Goal: Entertainment & Leisure: Consume media (video, audio)

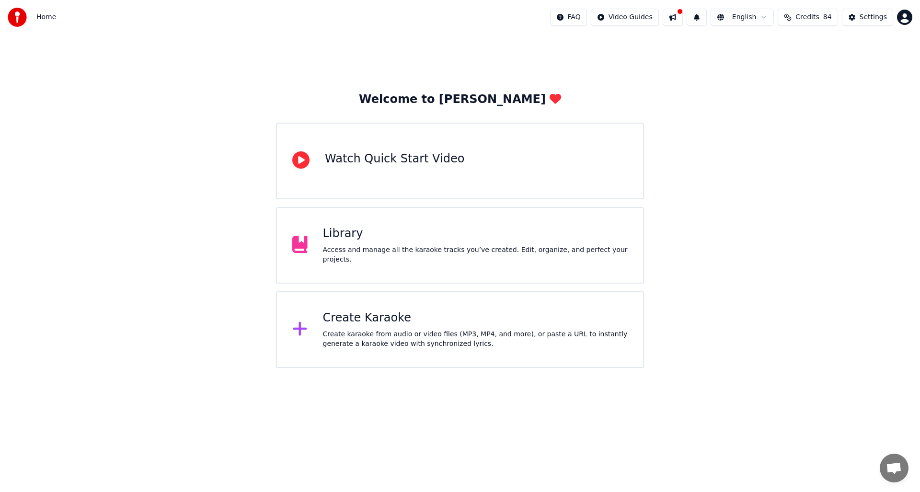
click at [415, 260] on div "Access and manage all the karaoke tracks you’ve created. Edit, organize, and pe…" at bounding box center [475, 254] width 305 height 19
click at [421, 265] on div "Library Access and manage all the karaoke tracks you’ve created. Edit, organize…" at bounding box center [460, 245] width 368 height 77
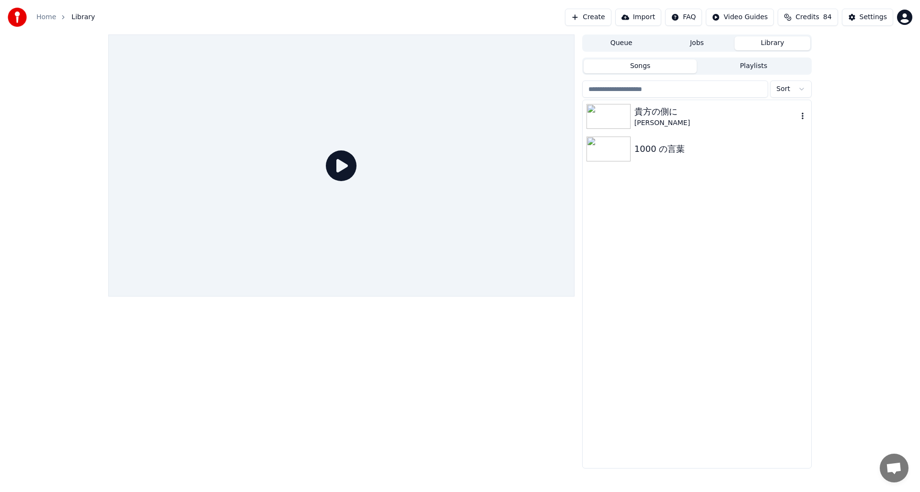
click at [663, 114] on div "貴方の側に" at bounding box center [716, 111] width 163 height 13
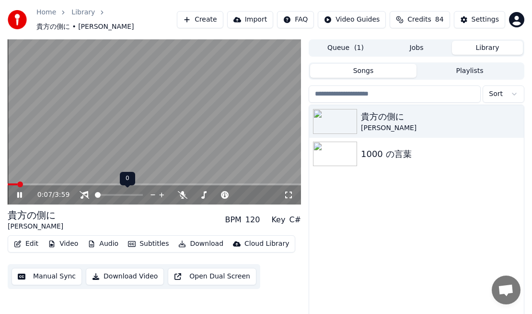
click at [95, 196] on span at bounding box center [98, 195] width 6 height 6
click at [8, 186] on span at bounding box center [11, 184] width 6 height 6
click at [20, 196] on icon at bounding box center [19, 195] width 5 height 6
click at [8, 184] on span at bounding box center [11, 184] width 6 height 6
click at [20, 195] on icon at bounding box center [20, 194] width 6 height 7
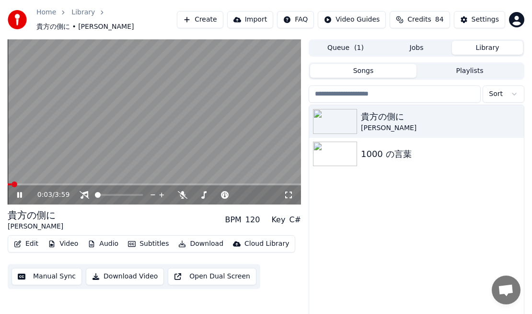
click at [20, 195] on icon at bounding box center [26, 195] width 22 height 8
click at [8, 184] on span at bounding box center [11, 184] width 6 height 6
click at [21, 195] on icon at bounding box center [20, 194] width 6 height 7
click at [22, 191] on icon at bounding box center [26, 195] width 22 height 8
click at [8, 183] on span at bounding box center [11, 184] width 6 height 6
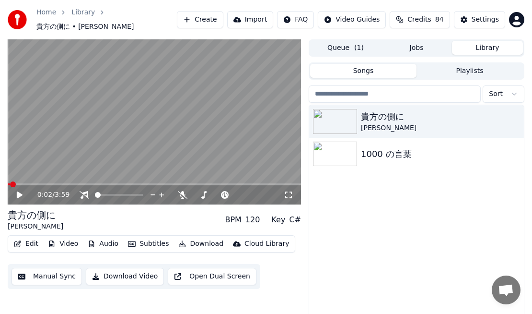
click at [10, 184] on span at bounding box center [13, 184] width 6 height 6
click at [19, 195] on icon at bounding box center [20, 194] width 6 height 7
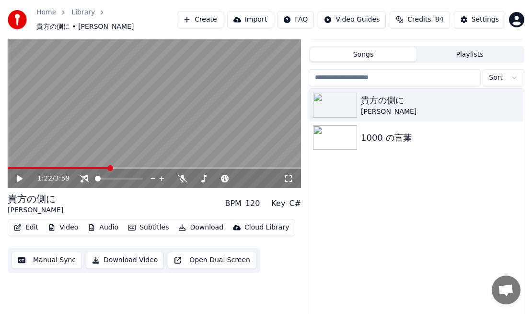
scroll to position [26, 0]
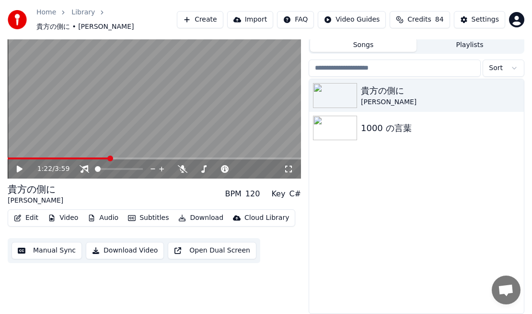
click at [22, 166] on icon at bounding box center [26, 169] width 22 height 8
click at [21, 167] on icon at bounding box center [19, 169] width 5 height 6
click at [145, 219] on button "Subtitles" at bounding box center [148, 217] width 48 height 13
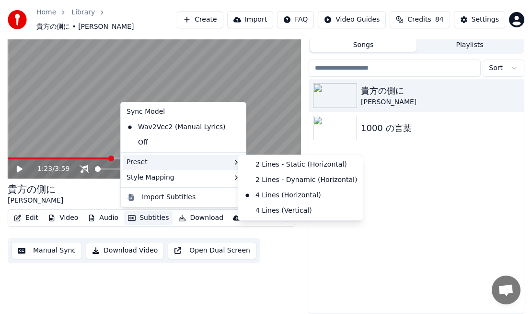
click at [203, 295] on div "1:23 / 3:59 貴方の側に Qiana Heartilly BPM 120 Key C# Edit Video Audio Subtitles Dow…" at bounding box center [154, 163] width 293 height 301
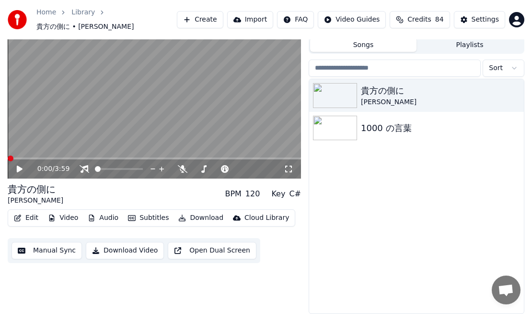
click at [8, 158] on span at bounding box center [11, 158] width 6 height 6
click at [17, 167] on icon at bounding box center [20, 168] width 6 height 7
click at [8, 161] on span at bounding box center [11, 158] width 6 height 6
click at [20, 170] on icon at bounding box center [20, 168] width 6 height 7
click at [21, 165] on icon at bounding box center [26, 169] width 22 height 8
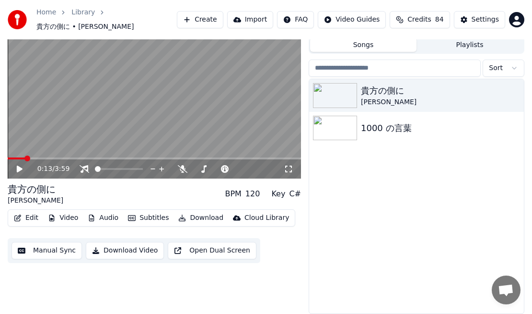
click at [20, 169] on icon at bounding box center [20, 168] width 6 height 7
click at [12, 161] on span at bounding box center [15, 158] width 6 height 6
click at [17, 168] on icon at bounding box center [19, 169] width 5 height 6
click at [8, 160] on span at bounding box center [11, 158] width 6 height 6
click at [22, 170] on icon at bounding box center [26, 169] width 22 height 8
